Goal: Navigation & Orientation: Find specific page/section

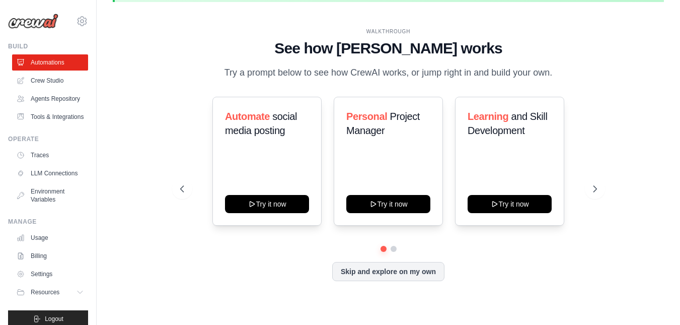
click at [44, 115] on ul "Automations Crew Studio Agents Repository Tools & Integrations" at bounding box center [50, 89] width 76 height 70
click at [47, 125] on link "Tools & Integrations" at bounding box center [51, 117] width 76 height 16
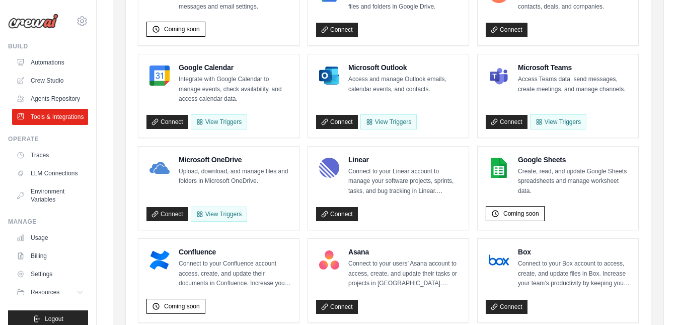
scroll to position [201, 0]
